Goal: Transaction & Acquisition: Register for event/course

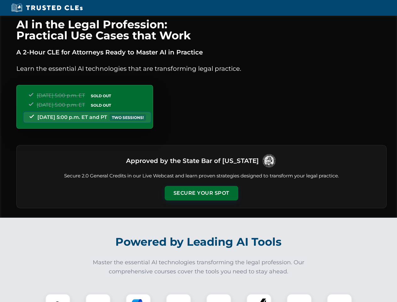
click at [201, 193] on button "Secure Your Spot" at bounding box center [202, 193] width 74 height 14
click at [58, 298] on img at bounding box center [58, 306] width 18 height 18
click at [98, 298] on div at bounding box center [97, 306] width 25 height 25
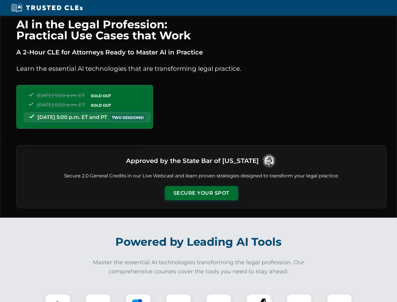
click at [201, 193] on button "Secure Your Spot" at bounding box center [202, 193] width 74 height 14
click at [58, 298] on img at bounding box center [58, 306] width 18 height 18
click at [98, 298] on div at bounding box center [97, 306] width 25 height 25
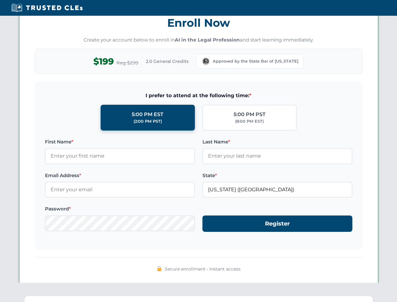
click at [138, 298] on div "AI in the Legal Profession: Practical Use Cases that Work A 2-Hour CLE for Atto…" at bounding box center [198, 206] width 397 height 1470
